Goal: Task Accomplishment & Management: Use online tool/utility

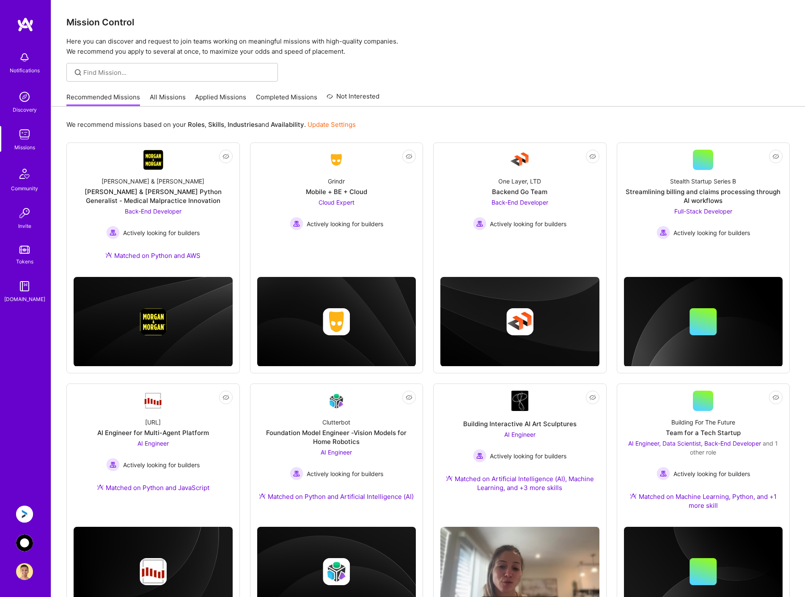
click at [25, 507] on img at bounding box center [24, 514] width 17 height 17
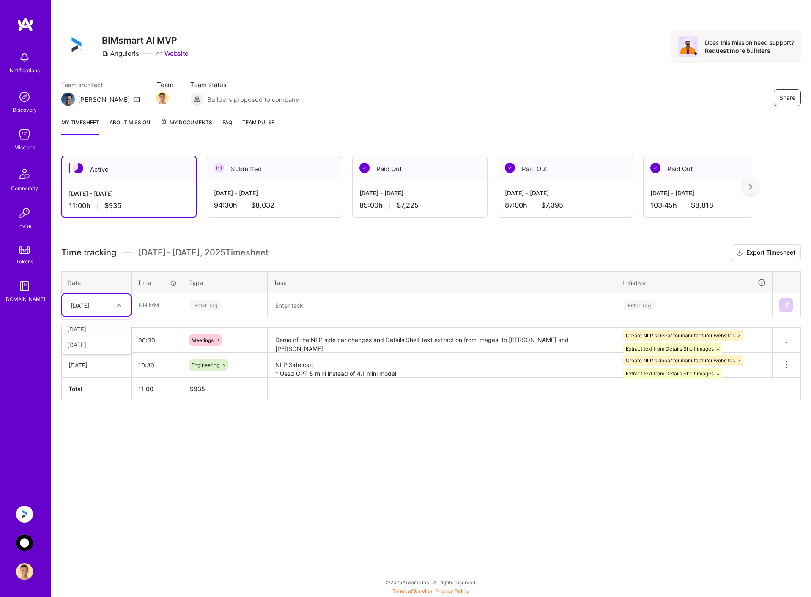
click at [90, 301] on div "[DATE]" at bounding box center [80, 305] width 19 height 9
click at [100, 345] on div "[DATE]" at bounding box center [96, 345] width 69 height 16
click at [164, 304] on input "text" at bounding box center [157, 305] width 50 height 22
type input "08:15"
click at [230, 306] on div "Enter Tag" at bounding box center [224, 305] width 71 height 11
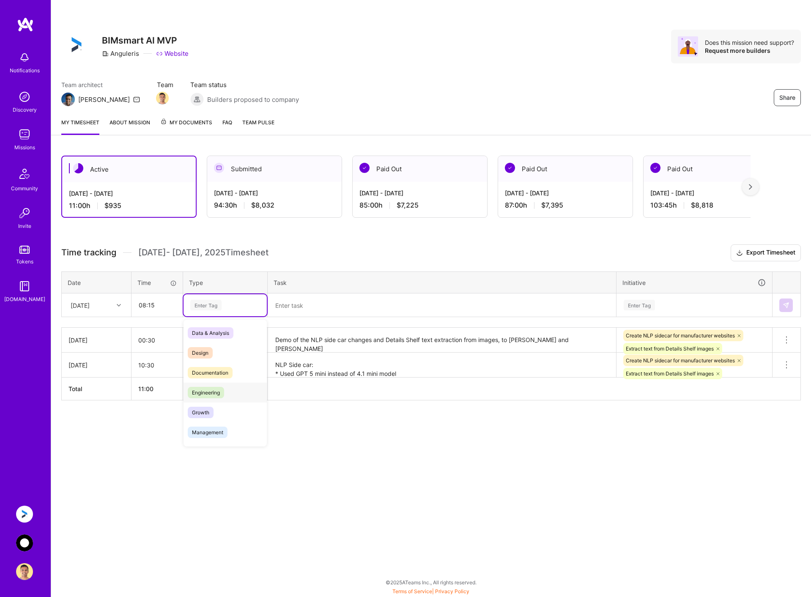
click at [226, 391] on div "Engineering" at bounding box center [225, 393] width 83 height 20
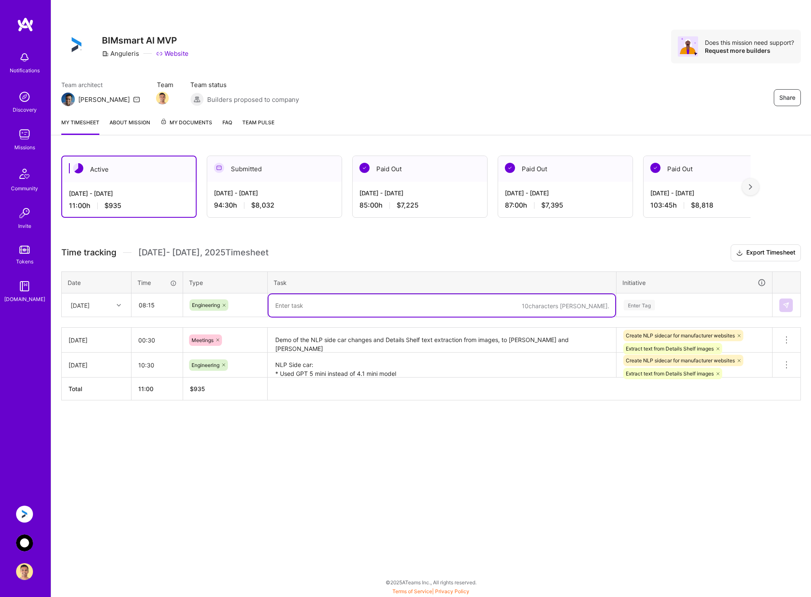
click at [302, 312] on textarea at bounding box center [442, 305] width 347 height 22
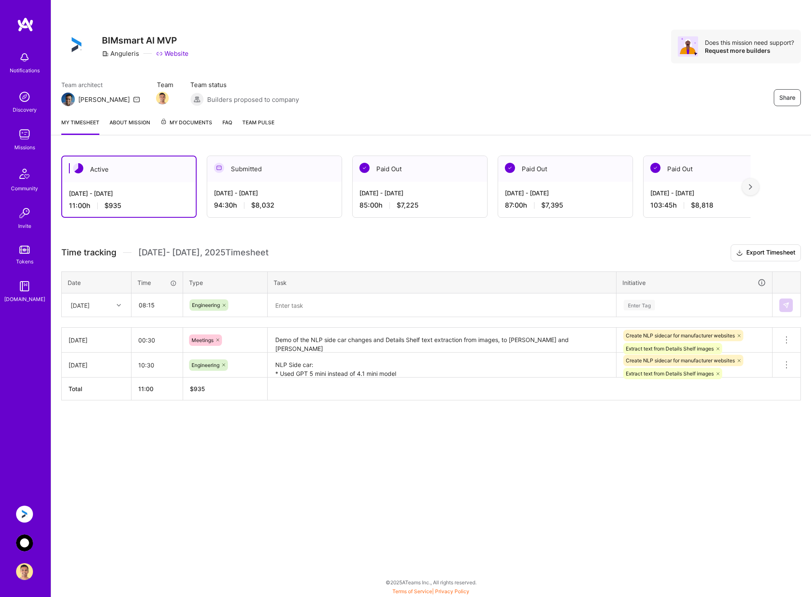
click at [322, 300] on textarea at bounding box center [442, 305] width 347 height 22
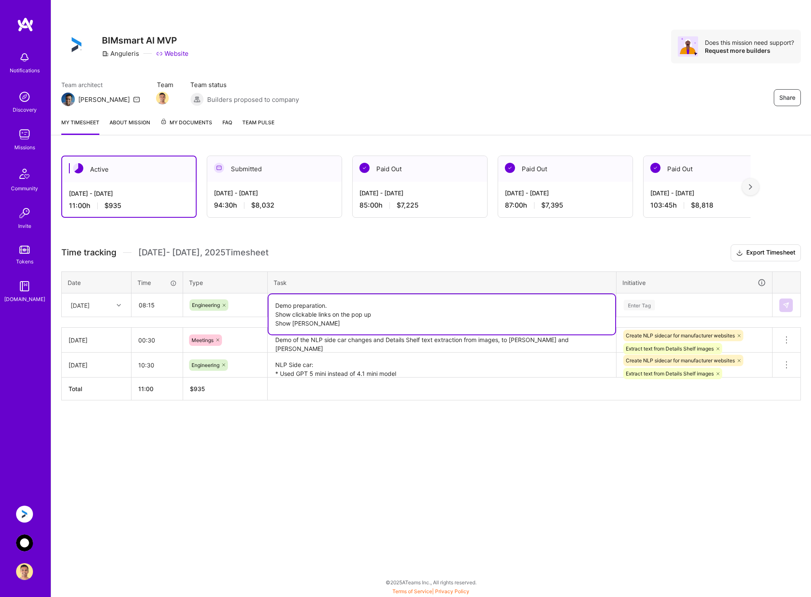
click at [550, 366] on textarea "NLP Side car: * Used GPT 5 mini instead of 4.1 mini model * Made code changes a…" at bounding box center [442, 365] width 347 height 23
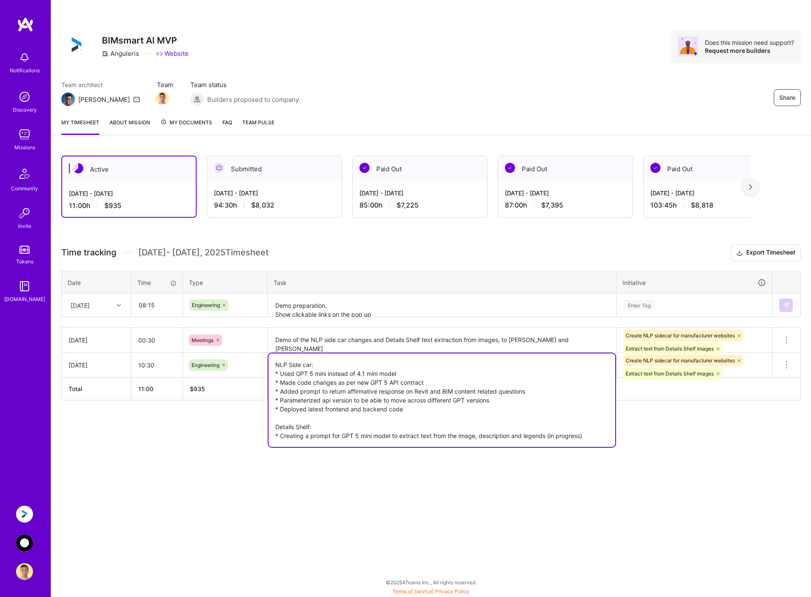
drag, startPoint x: 275, startPoint y: 365, endPoint x: 354, endPoint y: 365, distance: 79.1
click at [354, 365] on textarea "NLP Side car: * Used GPT 5 mini instead of 4.1 mini model * Made code changes a…" at bounding box center [442, 400] width 347 height 93
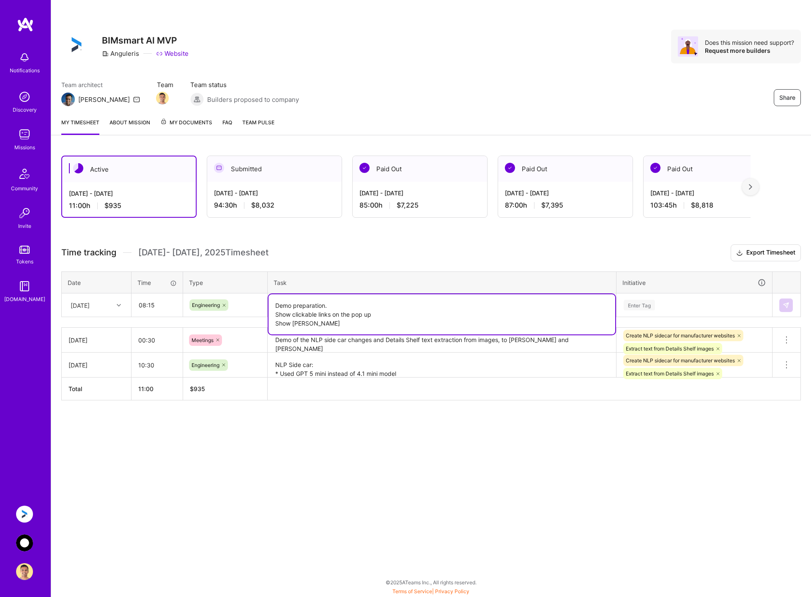
click at [347, 305] on textarea "Demo preparation. Show clickable links on the pop up Show [PERSON_NAME]" at bounding box center [442, 314] width 347 height 40
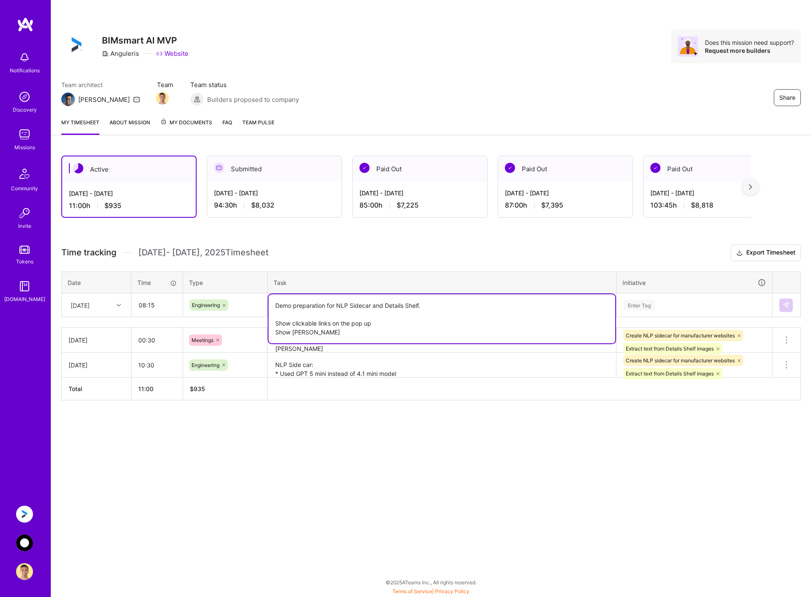
paste textarea "NLP Side car:"
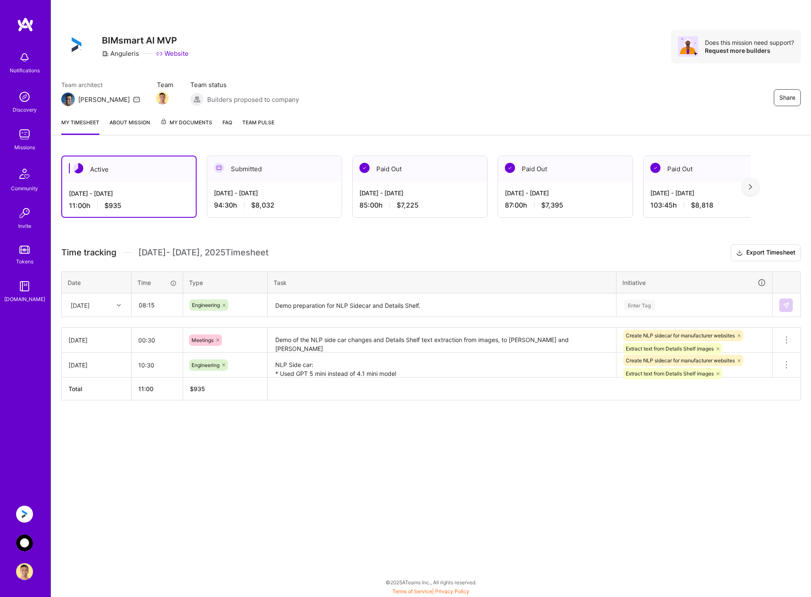
click at [477, 457] on div "Share BIMsmart AI MVP Anguleris Website Does this mission need support? Request…" at bounding box center [431, 298] width 760 height 597
click at [499, 364] on textarea "NLP Side car: * Used GPT 5 mini instead of 4.1 mini model * Made code changes a…" at bounding box center [442, 366] width 347 height 24
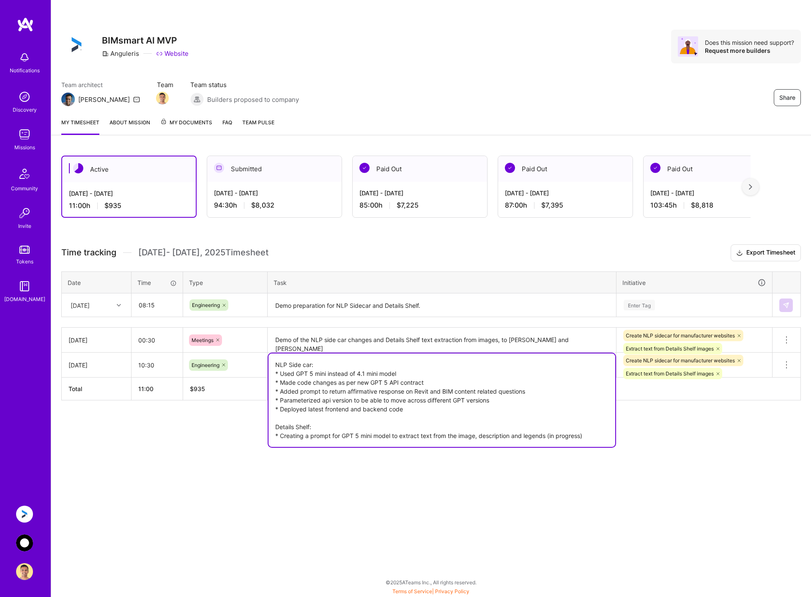
click at [471, 307] on textarea "Demo preparation for NLP Sidecar and Details Shelf. NLP Side car: Show clickabl…" at bounding box center [442, 305] width 347 height 22
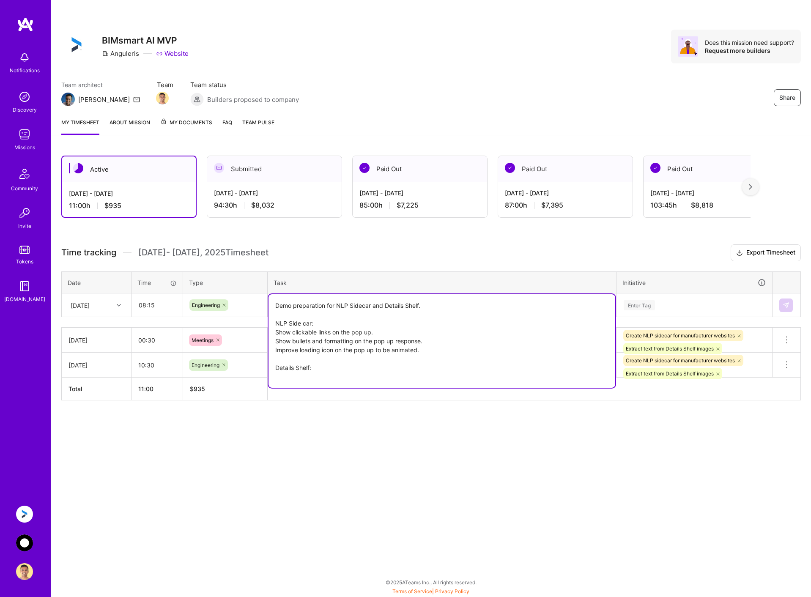
click at [404, 367] on textarea "Demo preparation for NLP Sidecar and Details Shelf. NLP Side car: Show clickabl…" at bounding box center [442, 340] width 347 height 93
type textarea "Demo preparation for NLP Sidecar and Details Shelf. NLP Side car: Show clickabl…"
